Goal: Book appointment/travel/reservation

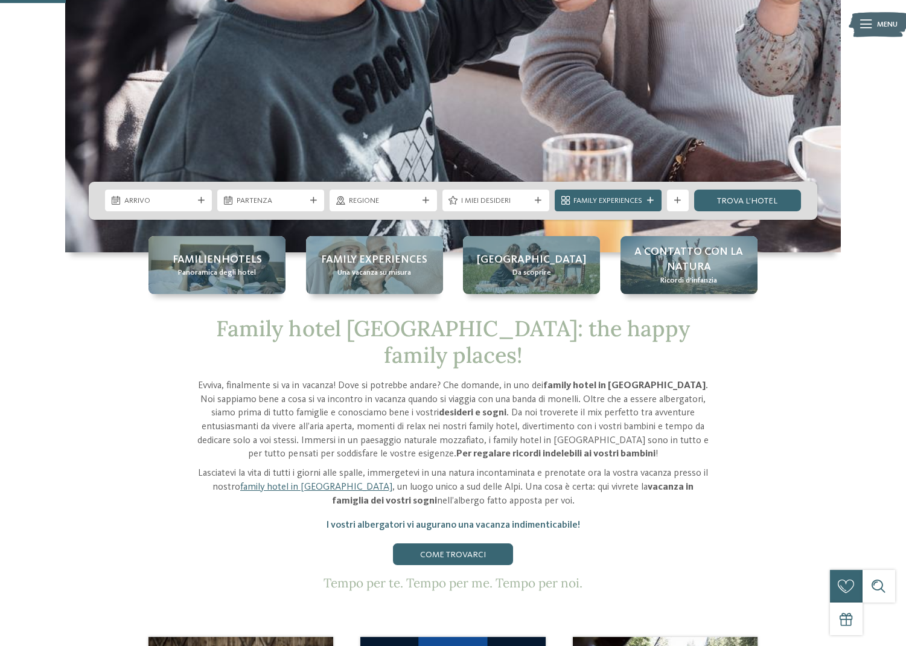
scroll to position [362, 0]
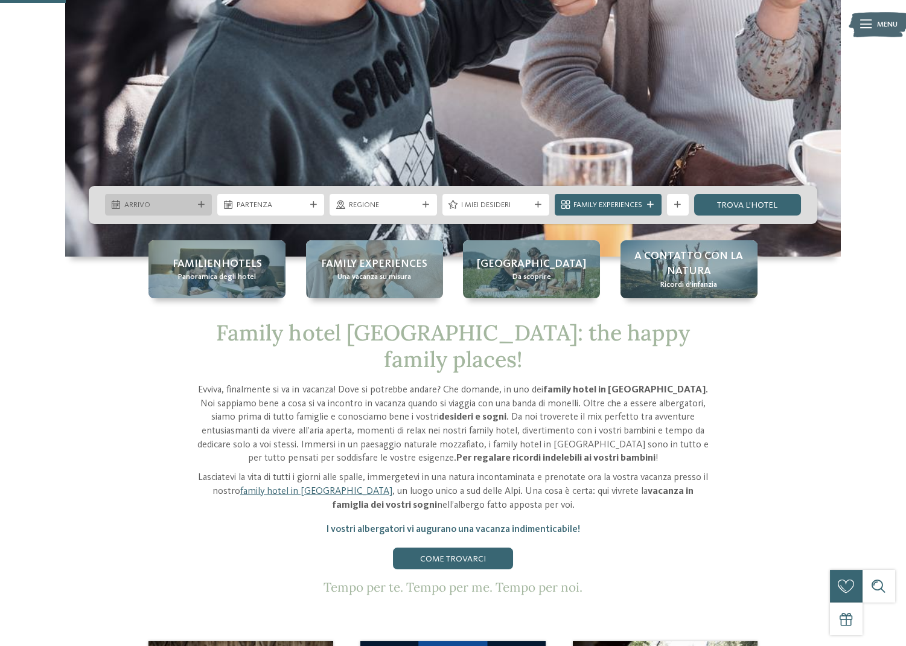
click at [175, 206] on span "Arrivo" at bounding box center [158, 205] width 69 height 11
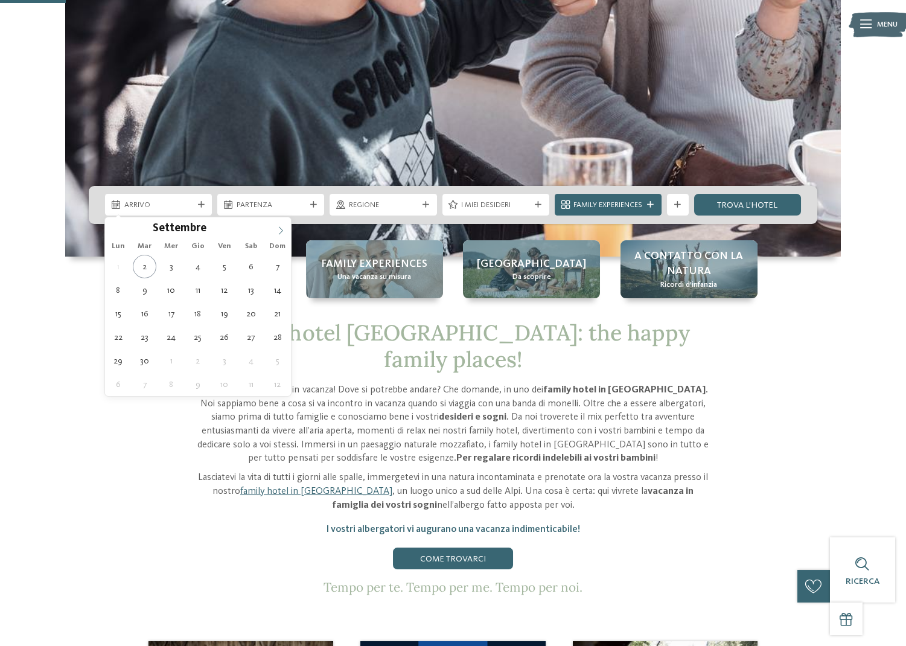
click at [281, 234] on icon at bounding box center [280, 230] width 8 height 8
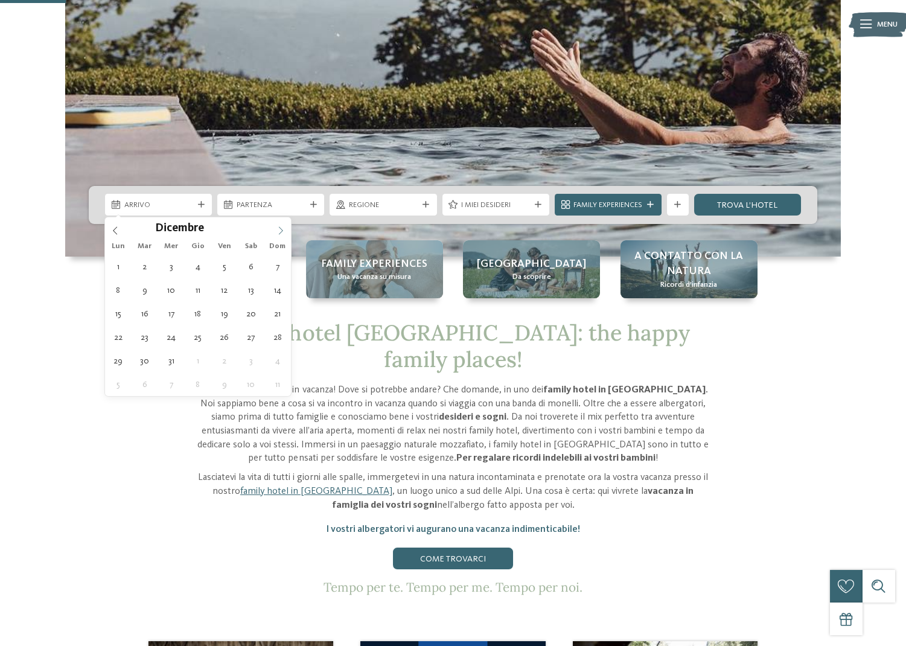
type input "****"
click at [281, 234] on icon at bounding box center [280, 230] width 8 height 8
type div "[DATE]"
type input "****"
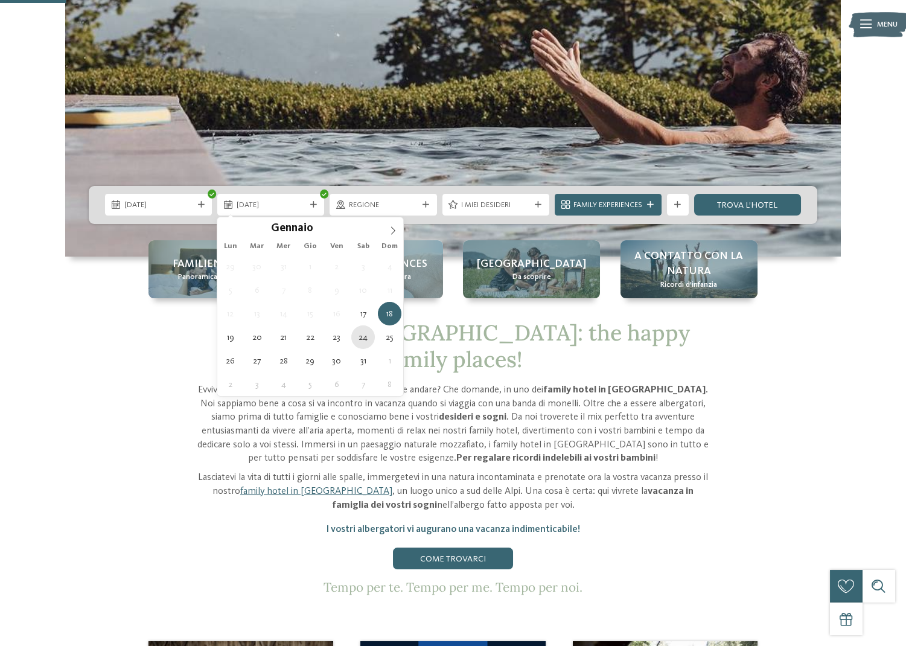
type div "[DATE]"
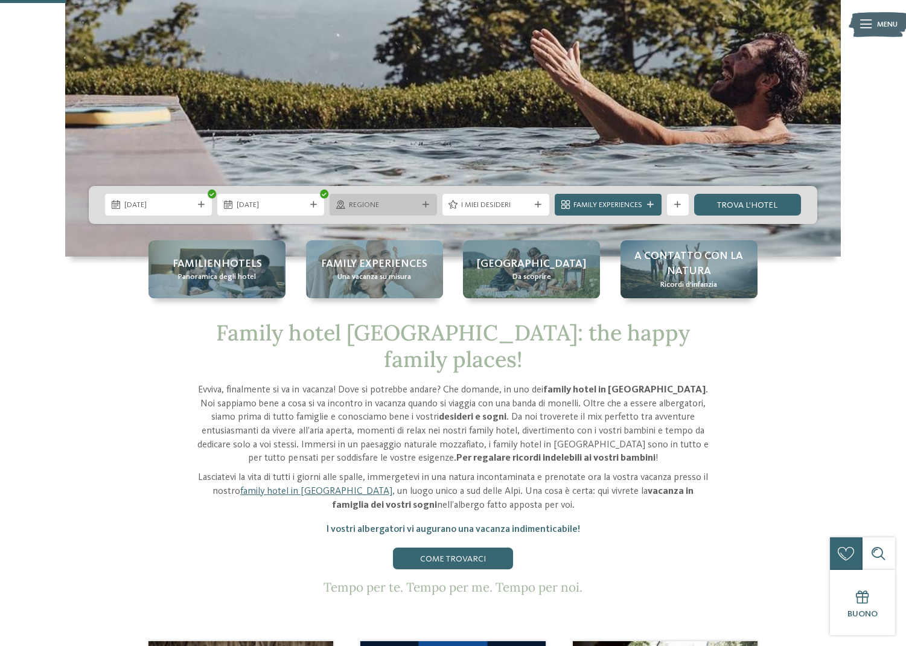
click at [374, 206] on span "Regione" at bounding box center [383, 205] width 69 height 11
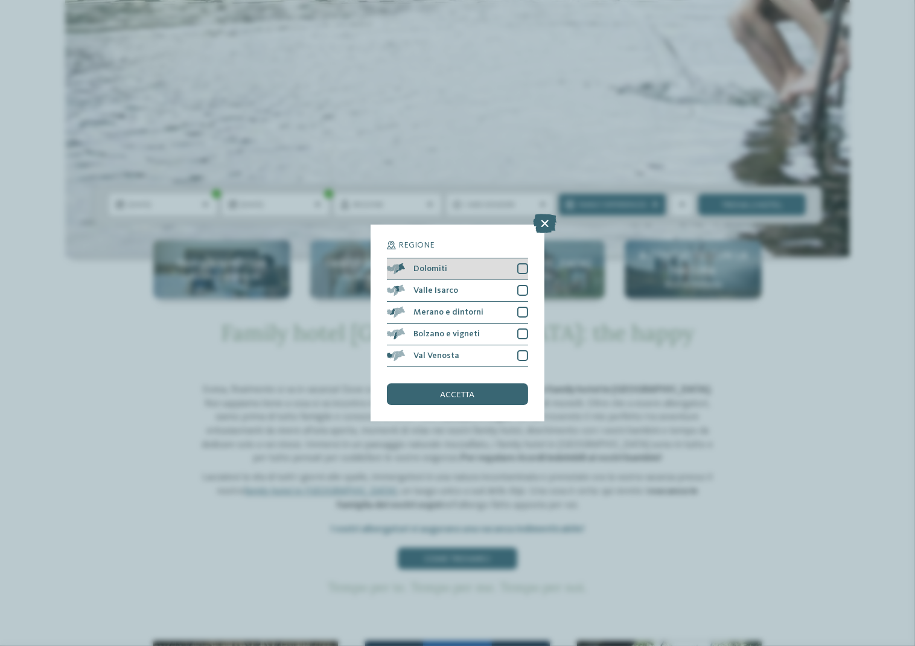
click at [523, 267] on div at bounding box center [522, 268] width 11 height 11
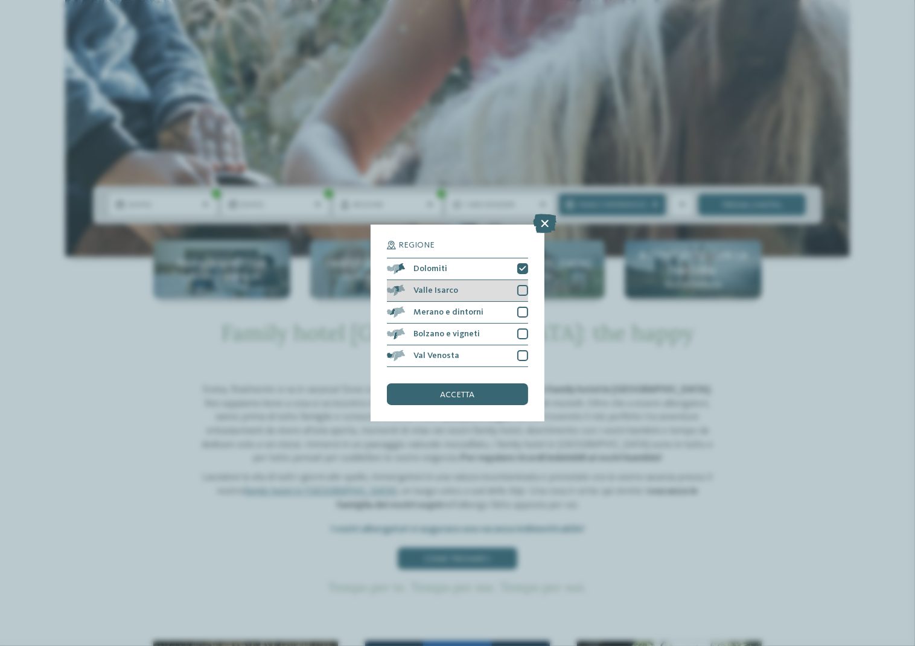
click at [519, 290] on div at bounding box center [522, 290] width 11 height 11
click at [523, 310] on div at bounding box center [522, 312] width 11 height 11
click at [521, 330] on div at bounding box center [522, 333] width 11 height 11
click at [524, 352] on div at bounding box center [522, 355] width 11 height 11
click at [457, 395] on span "accetta" at bounding box center [458, 394] width 34 height 8
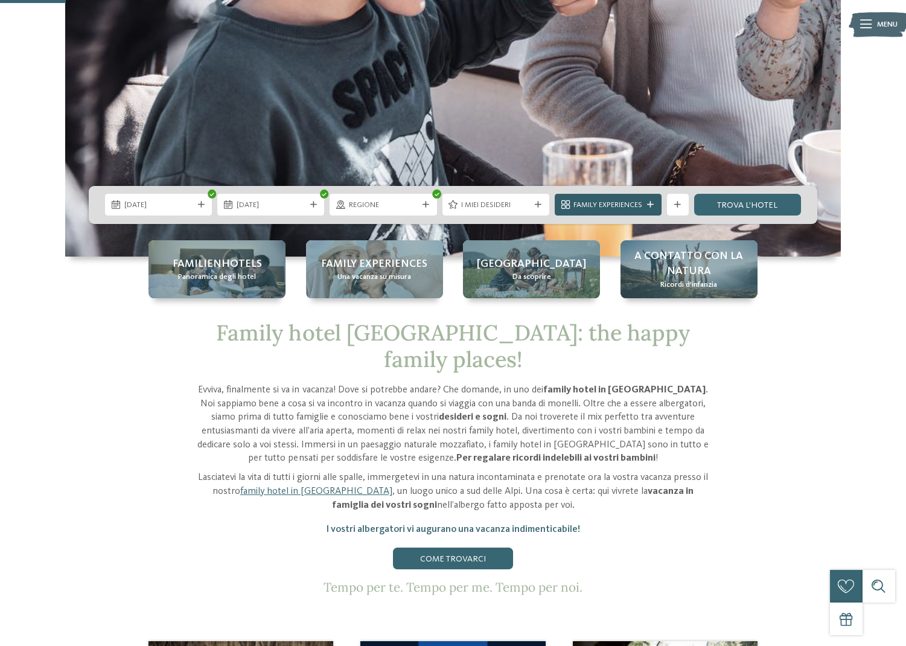
click at [652, 204] on icon at bounding box center [650, 205] width 7 height 7
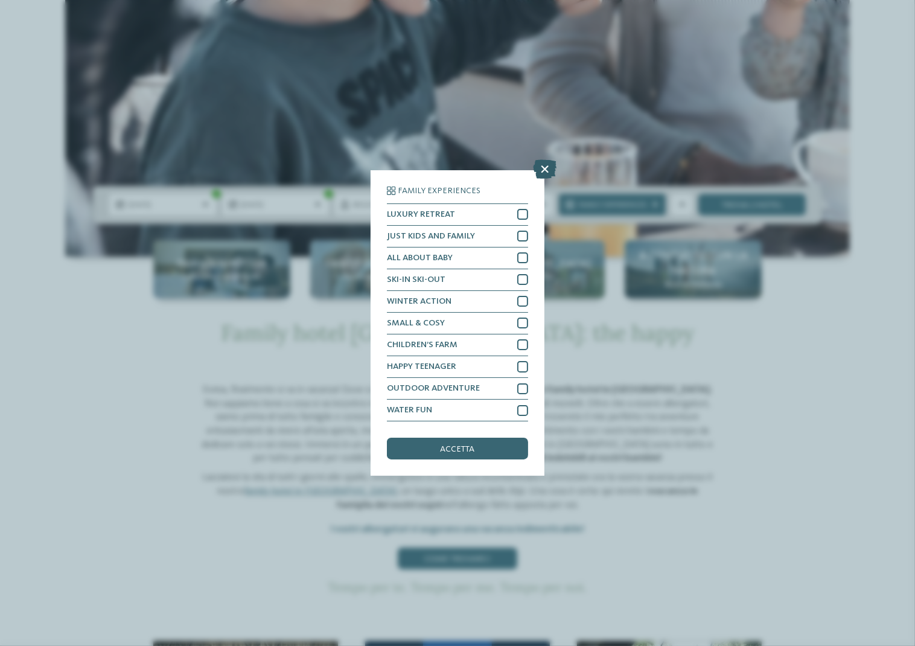
click at [543, 169] on icon at bounding box center [545, 168] width 24 height 19
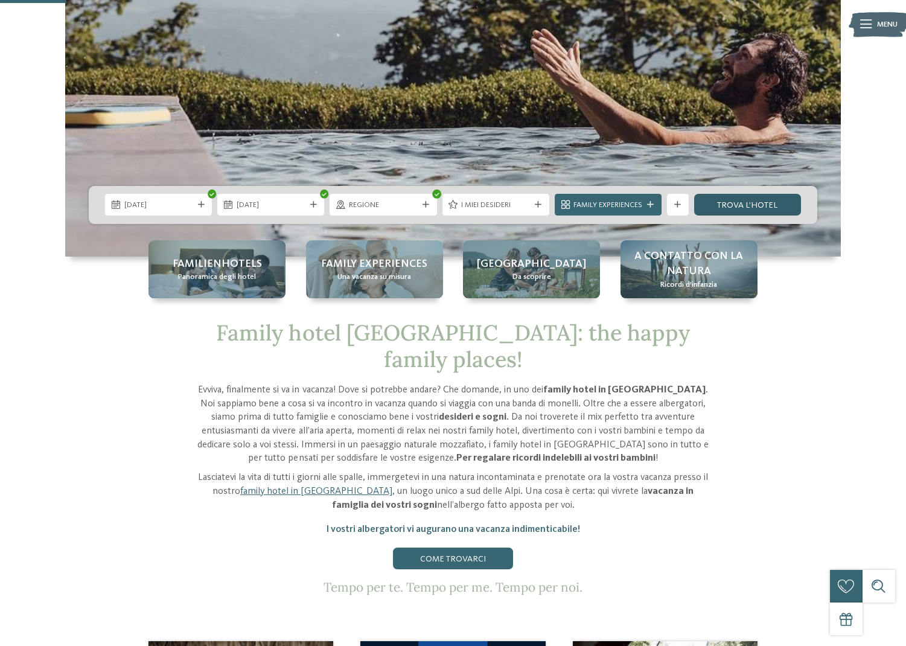
click at [736, 204] on link "trova l’hotel" at bounding box center [747, 205] width 107 height 22
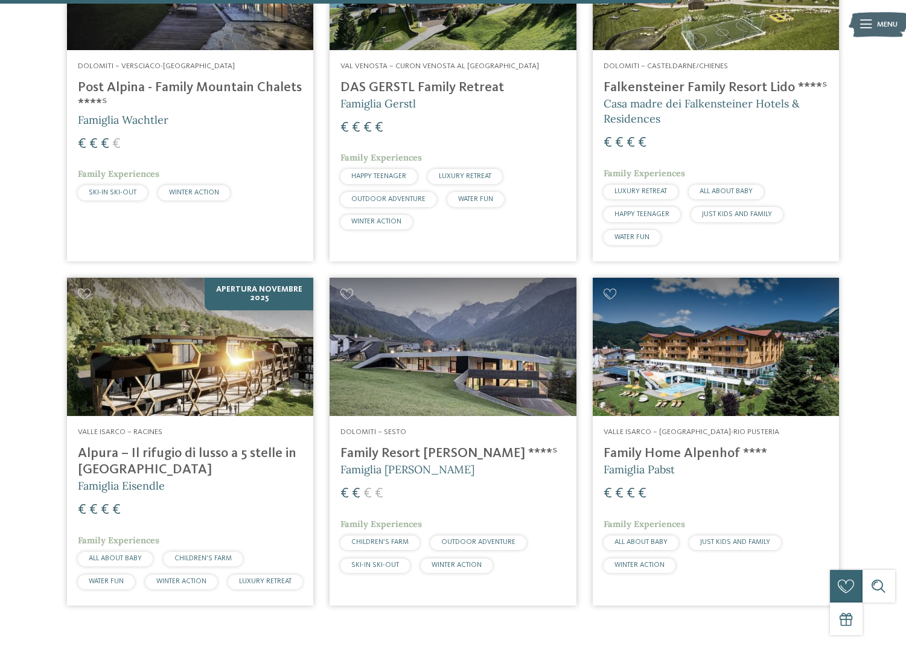
scroll to position [1557, 0]
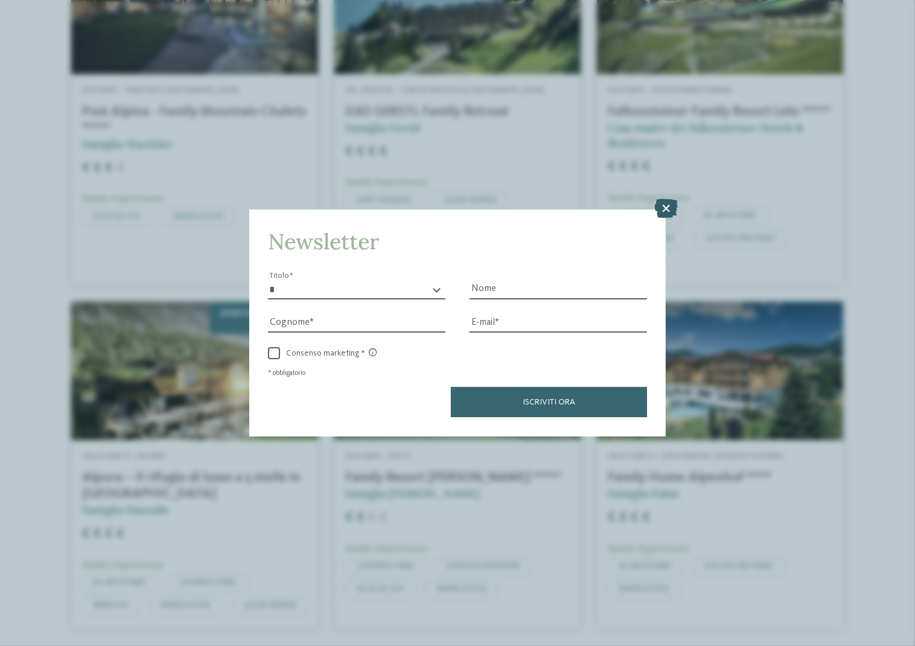
click at [666, 207] on icon at bounding box center [666, 208] width 24 height 19
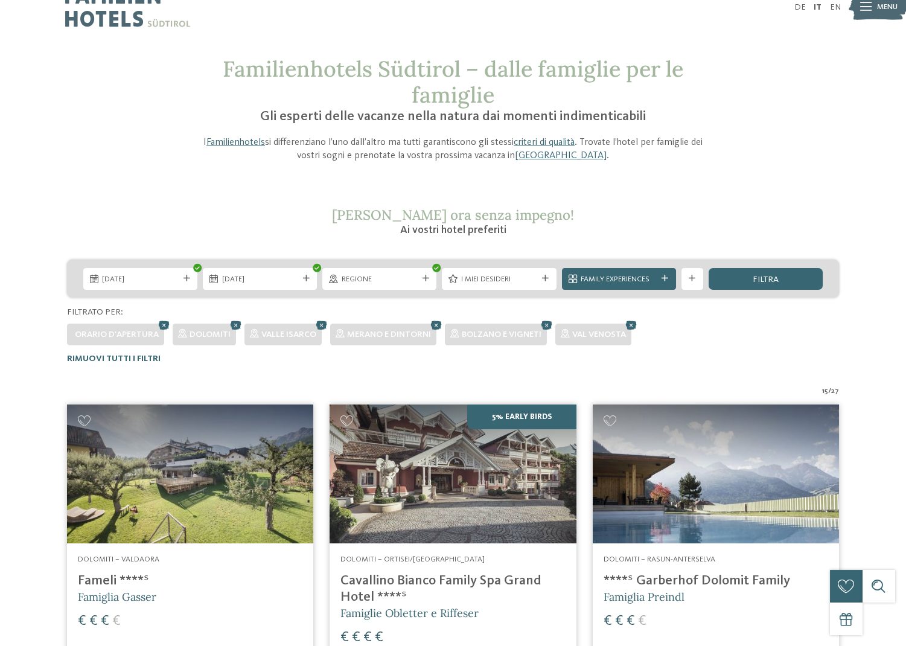
scroll to position [0, 0]
